Goal: Check status

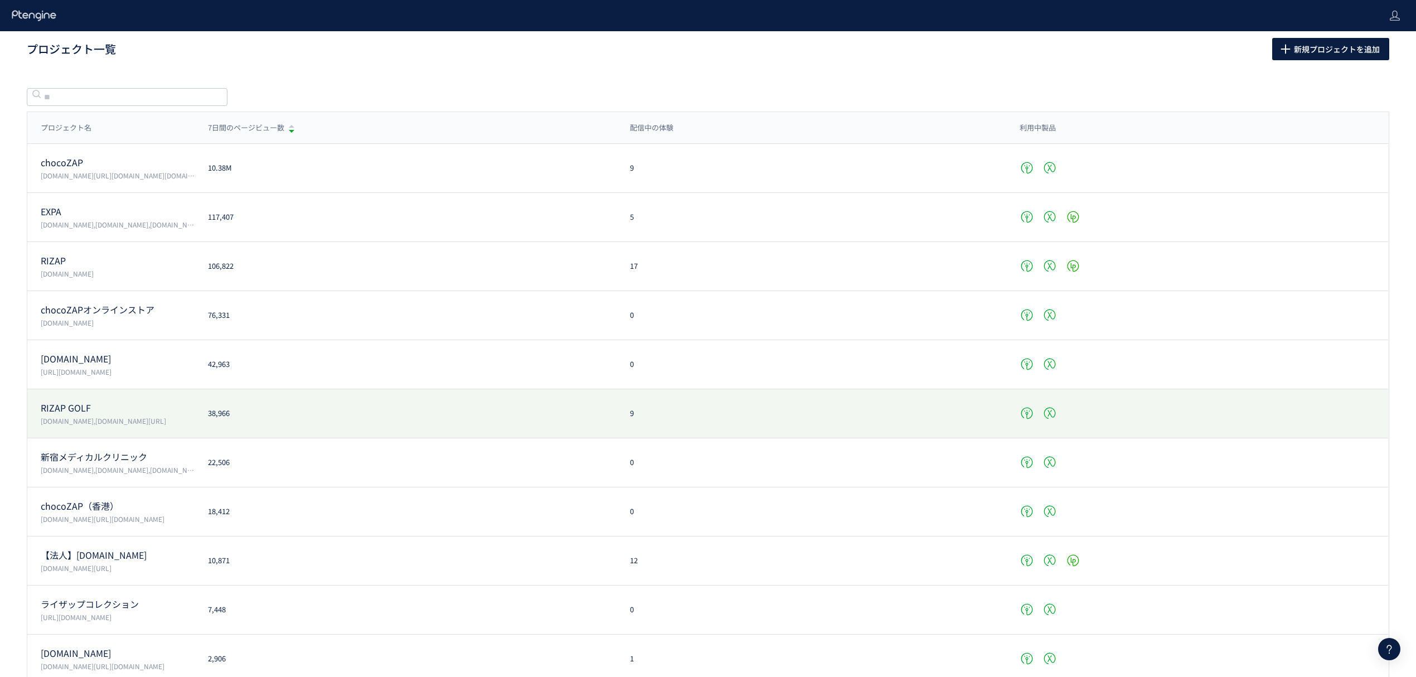
click at [65, 409] on p "RIZAP GOLF" at bounding box center [118, 407] width 154 height 13
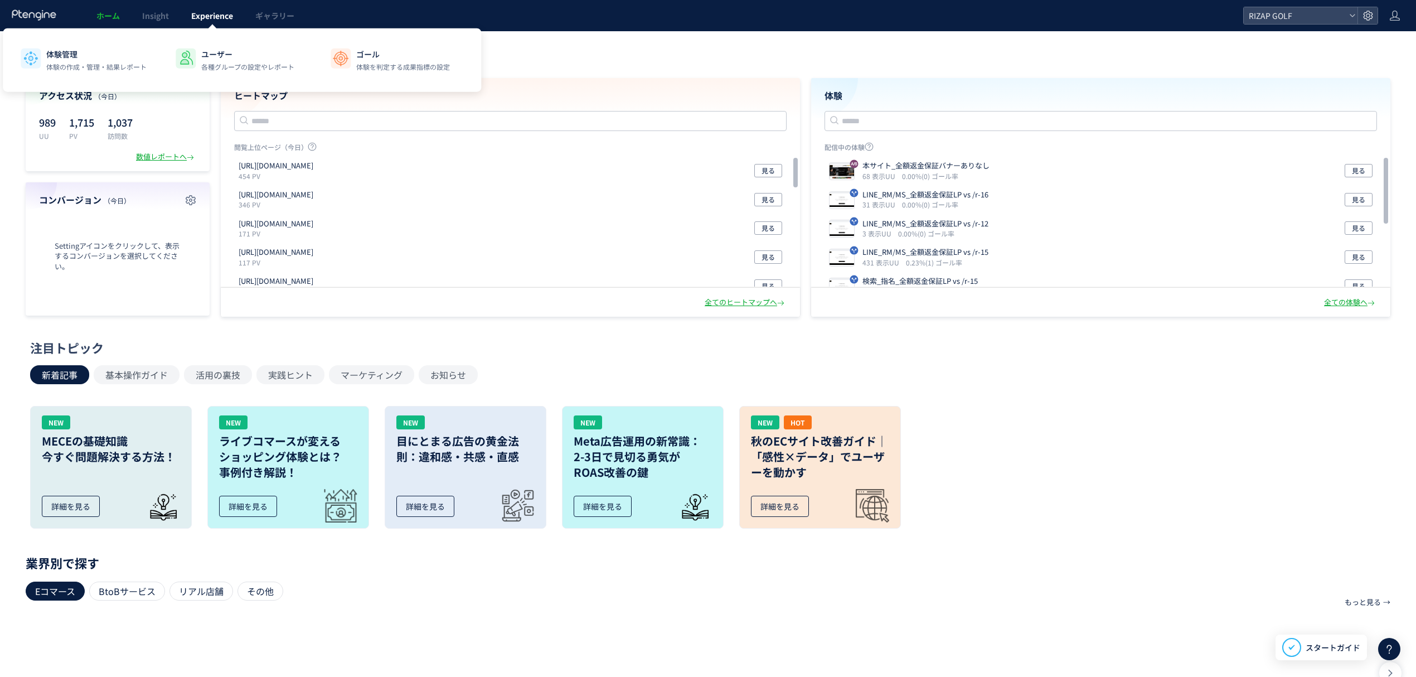
click at [200, 19] on span "Experience" at bounding box center [212, 15] width 42 height 11
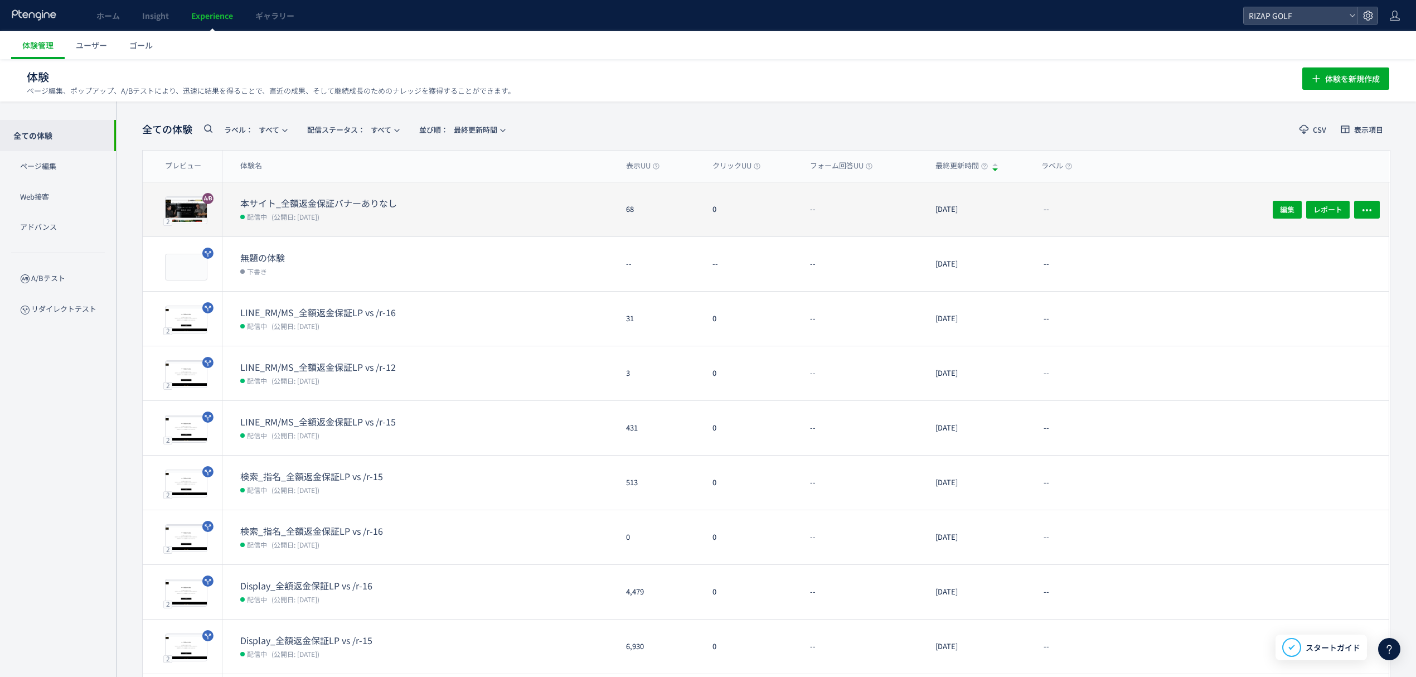
click at [366, 208] on dt "本サイト_全額返金保証バナーありなし" at bounding box center [329, 203] width 178 height 13
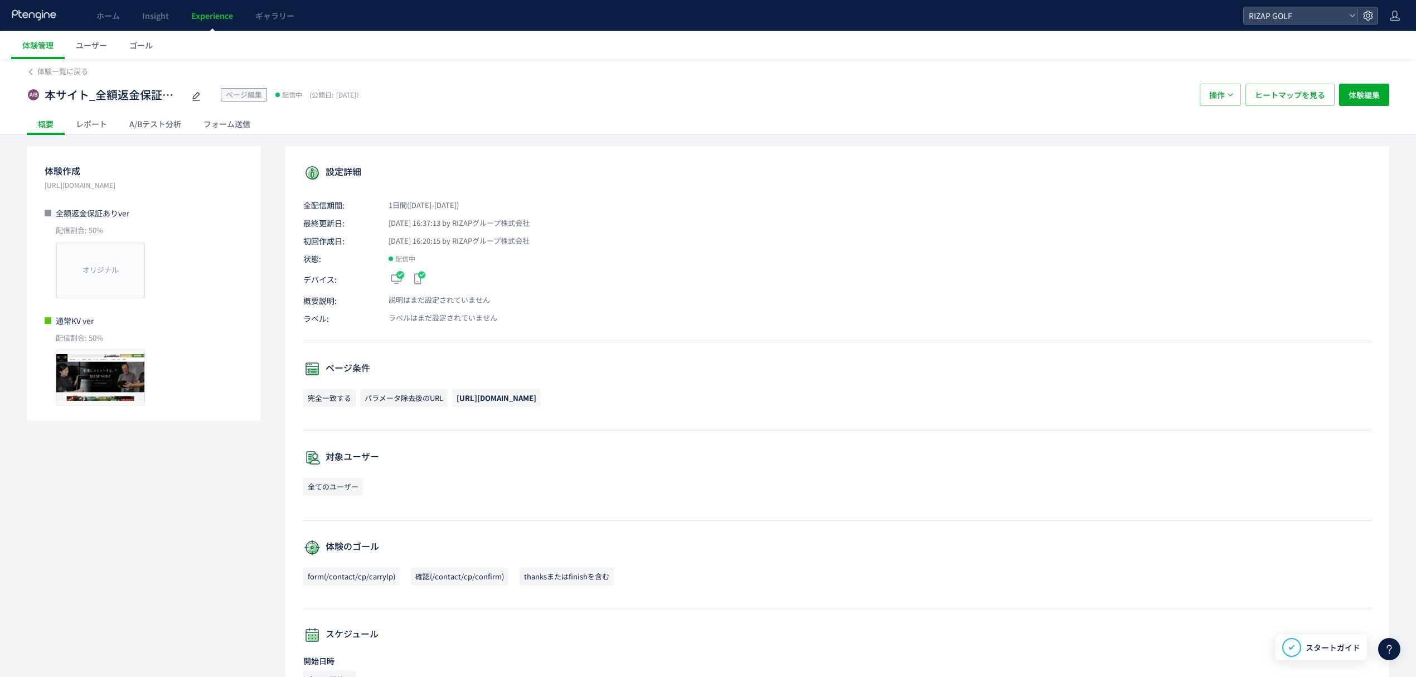
click at [161, 115] on div "A/Bテスト分析" at bounding box center [155, 124] width 74 height 22
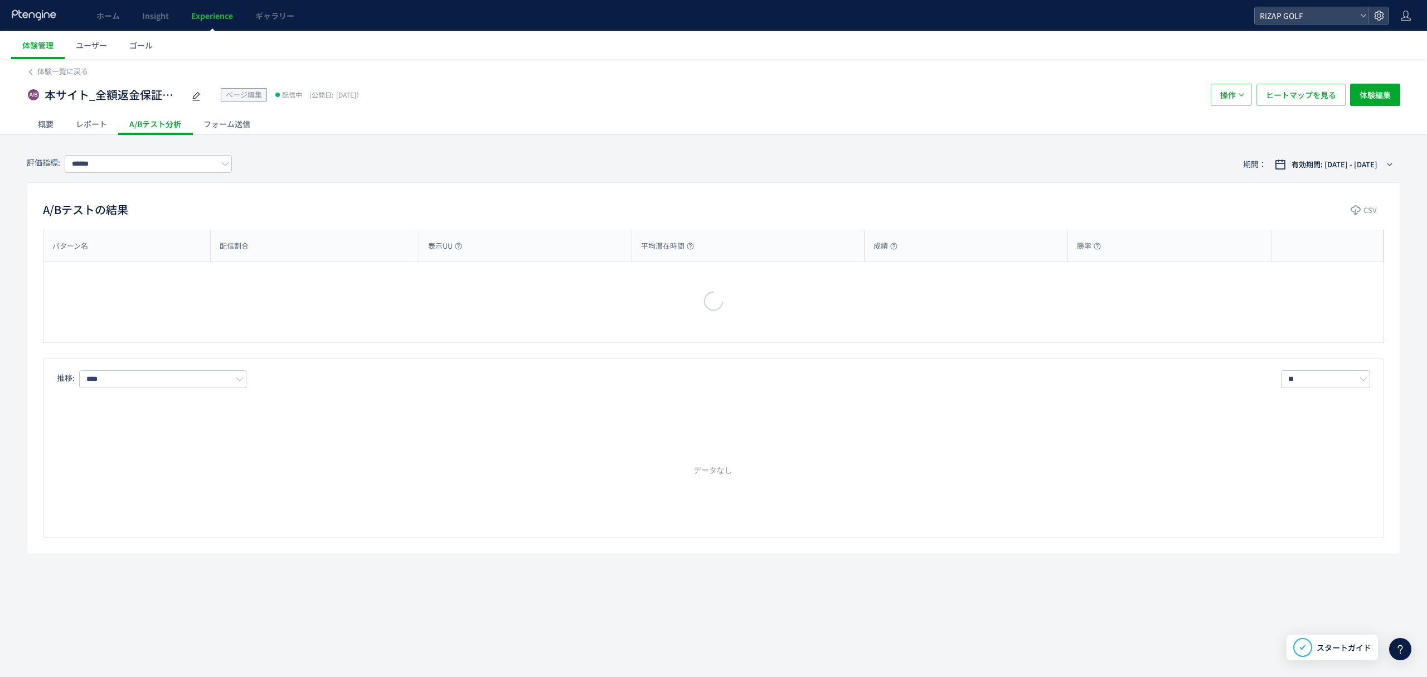
type input "**********"
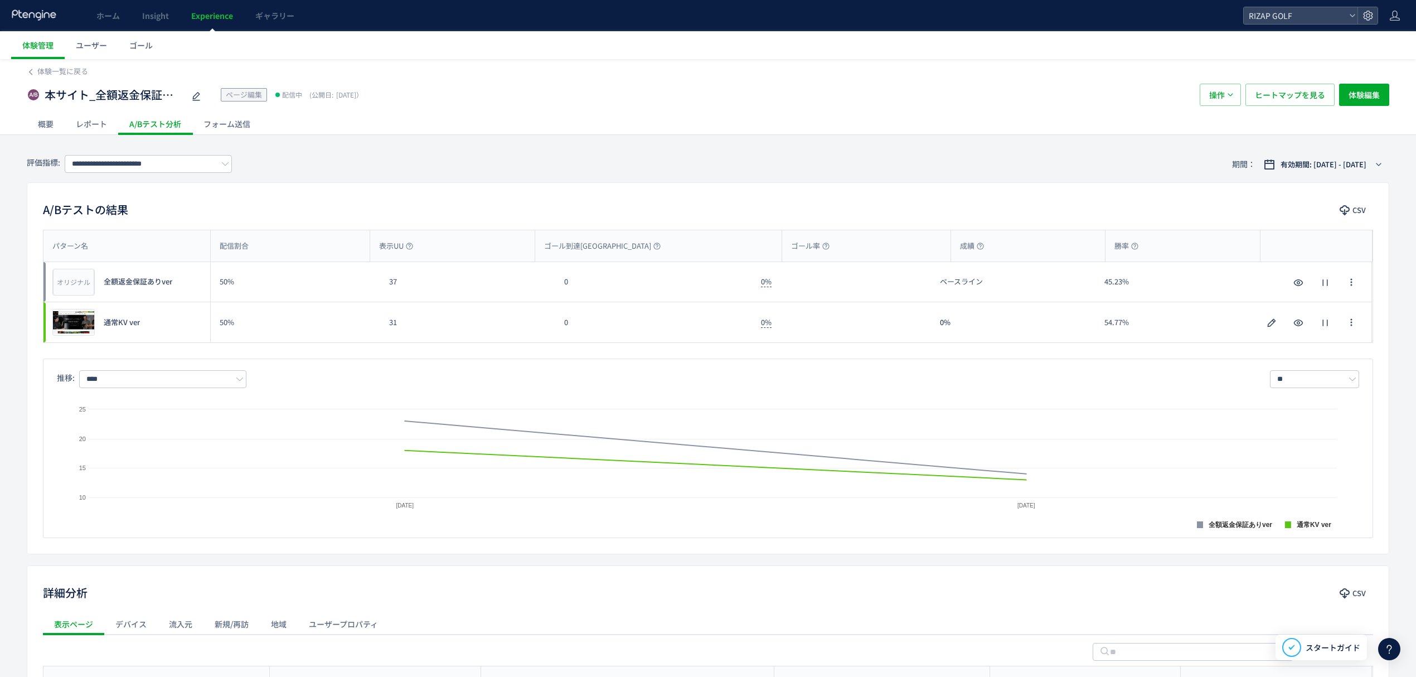
click at [47, 116] on div "概要" at bounding box center [46, 124] width 38 height 22
